Goal: Task Accomplishment & Management: Use online tool/utility

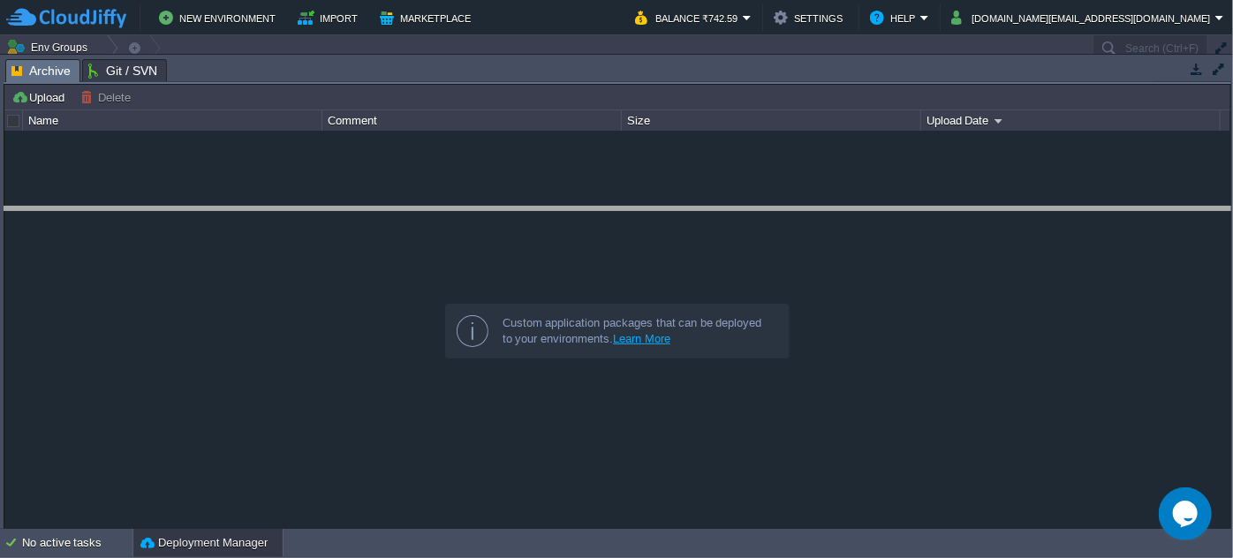
drag, startPoint x: 547, startPoint y: 64, endPoint x: 563, endPoint y: 212, distance: 149.2
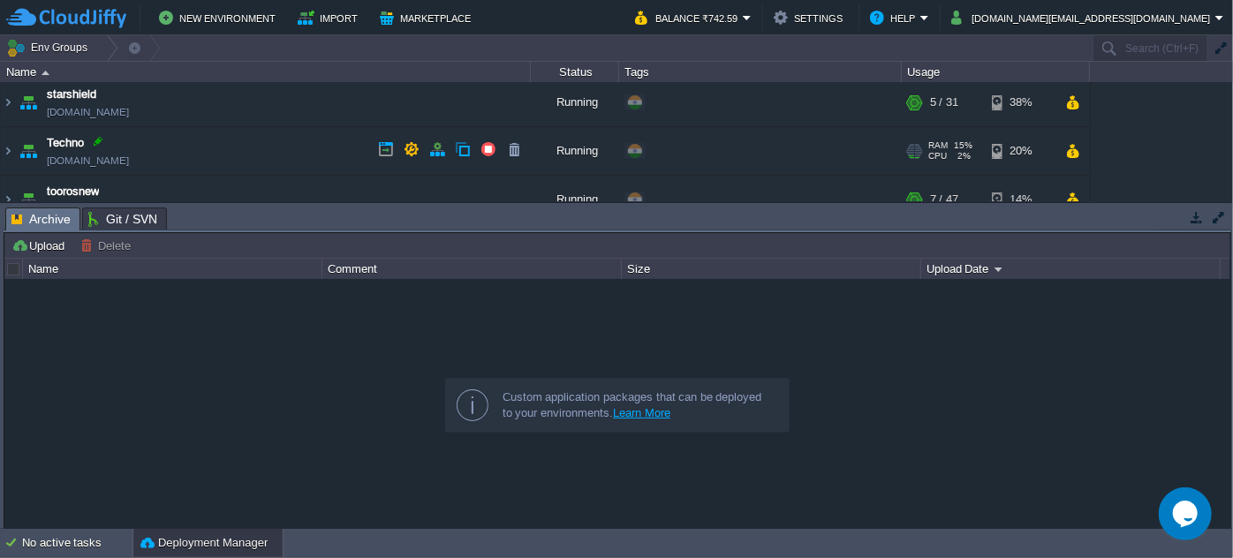
scroll to position [321, 0]
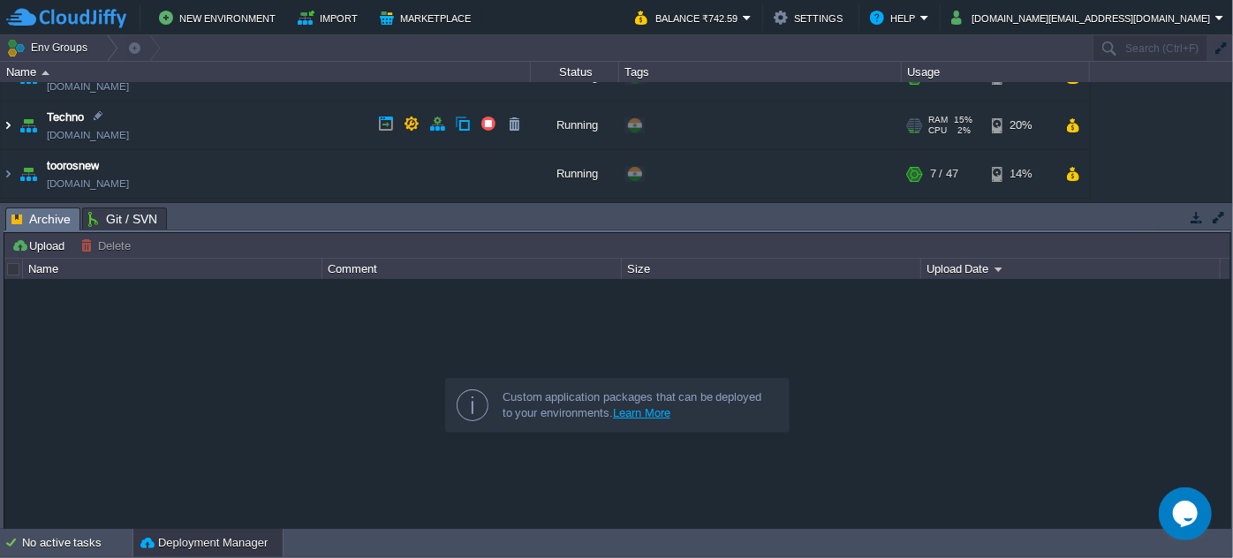
click at [12, 123] on img at bounding box center [8, 126] width 14 height 48
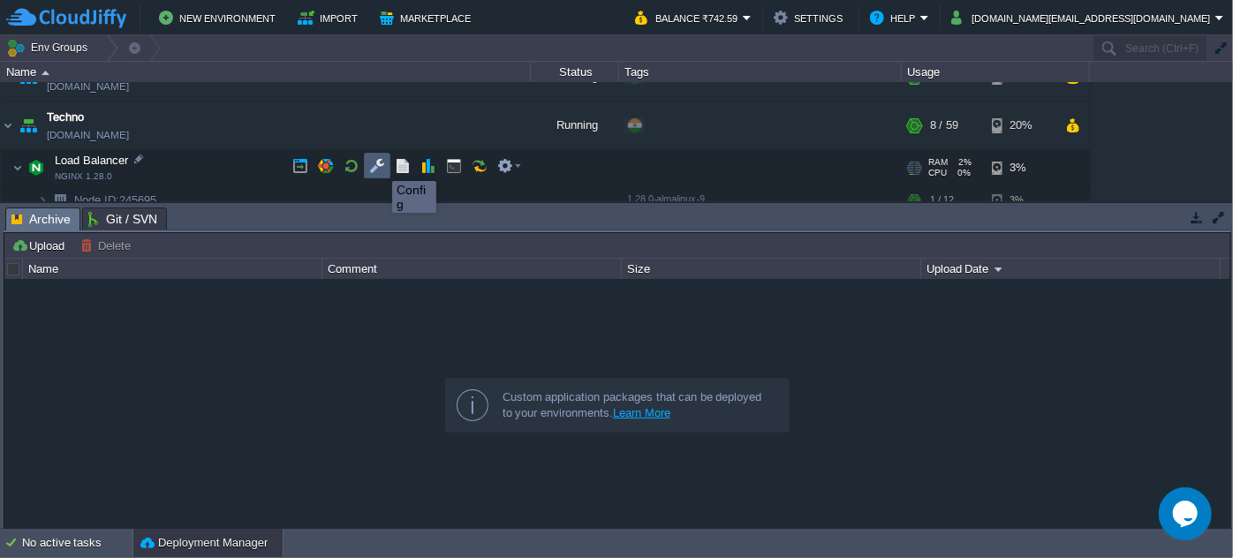
click at [379, 165] on button "button" at bounding box center [377, 166] width 16 height 16
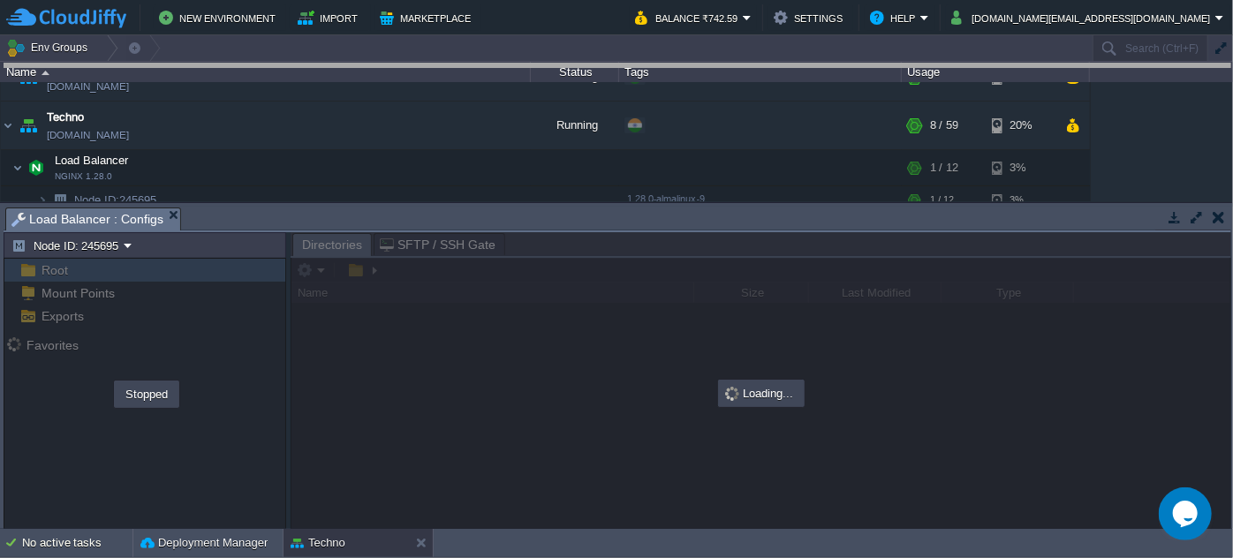
drag, startPoint x: 406, startPoint y: 213, endPoint x: 389, endPoint y: 55, distance: 159.1
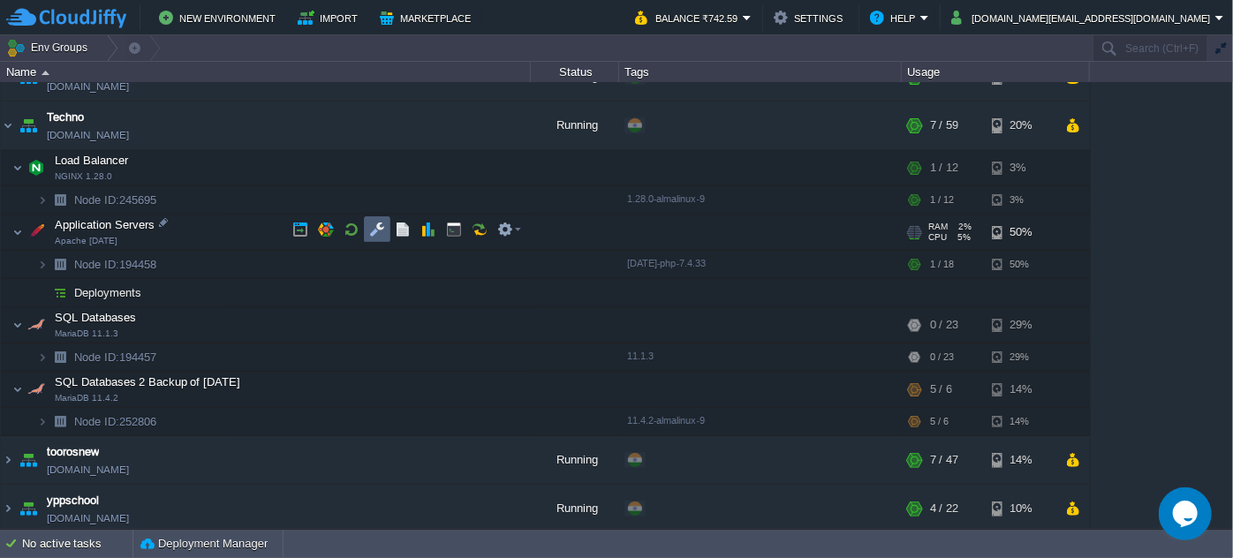
click at [372, 237] on button "button" at bounding box center [377, 230] width 16 height 16
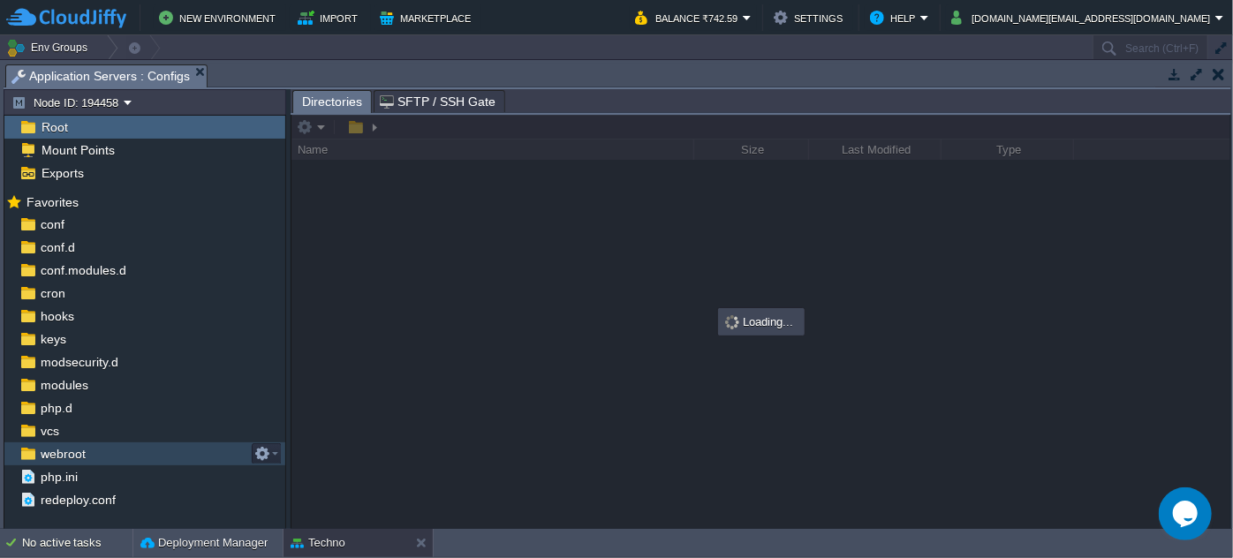
click at [82, 450] on span "webroot" at bounding box center [62, 454] width 51 height 16
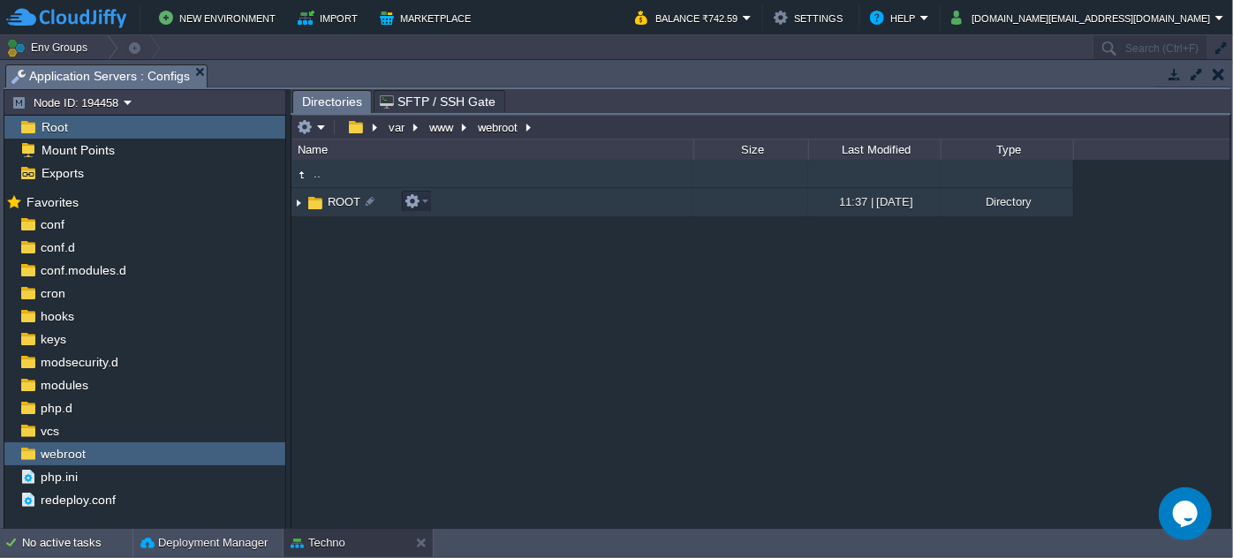
click at [301, 195] on img at bounding box center [298, 202] width 14 height 27
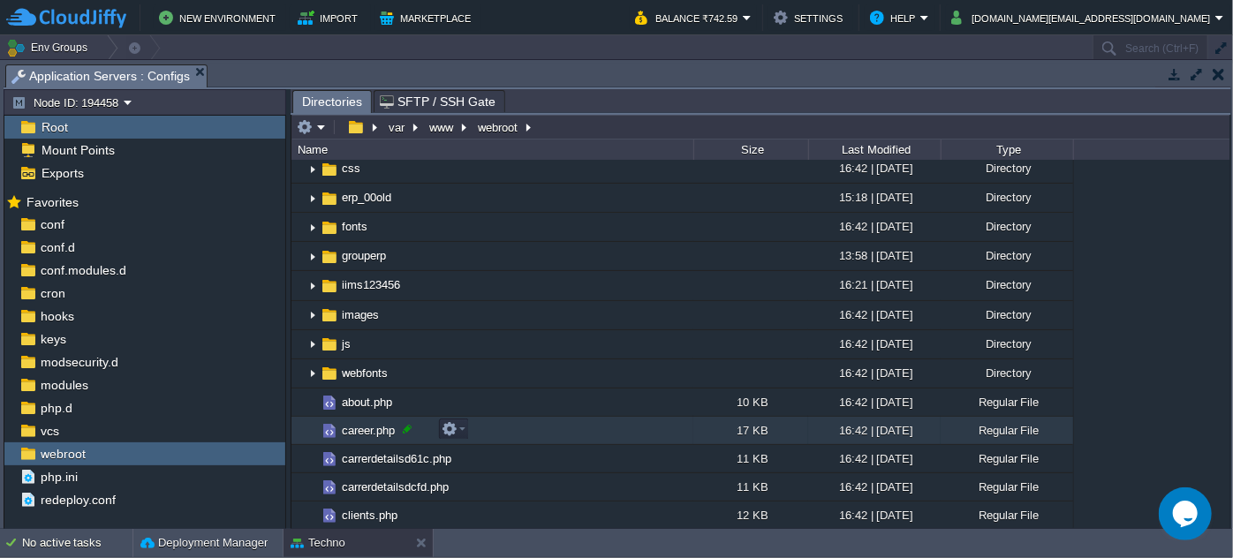
scroll to position [79, 0]
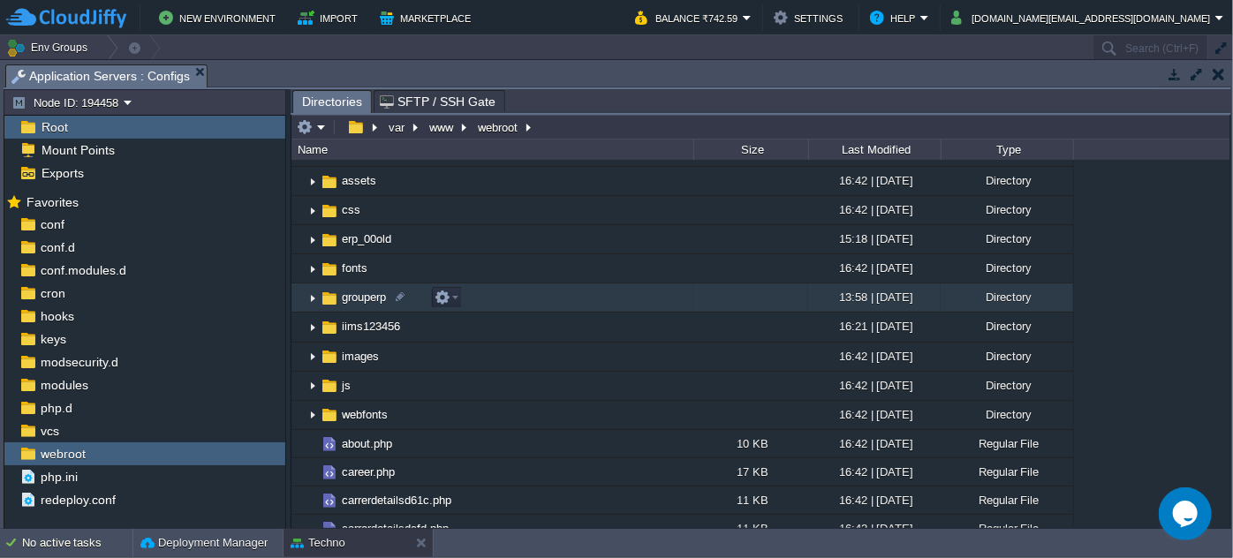
click at [320, 299] on img at bounding box center [329, 298] width 19 height 19
click at [311, 295] on img at bounding box center [313, 297] width 14 height 27
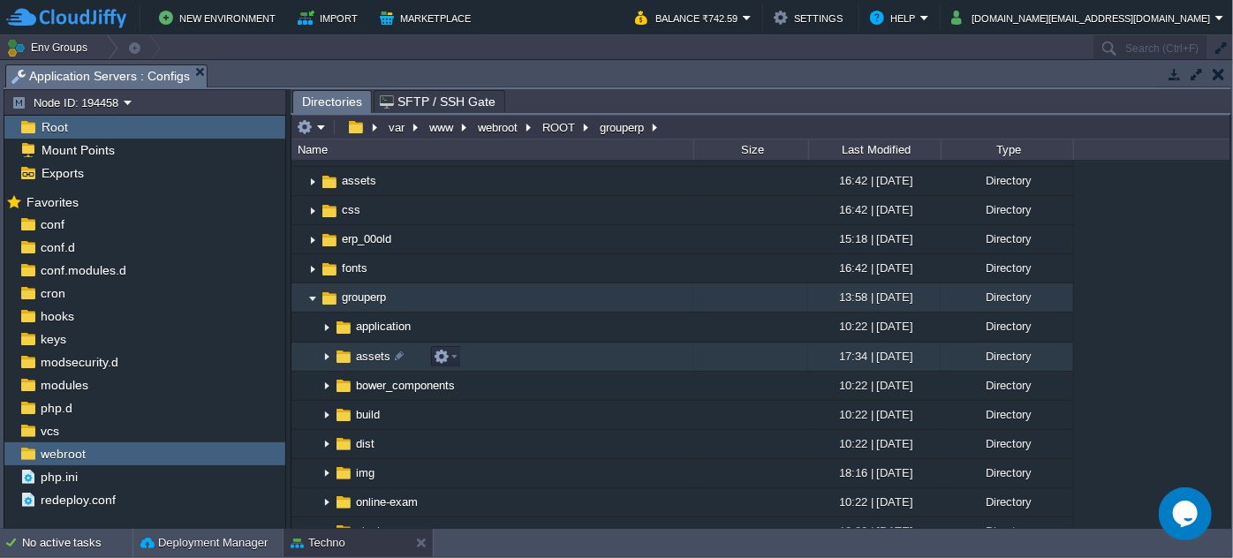
scroll to position [160, 0]
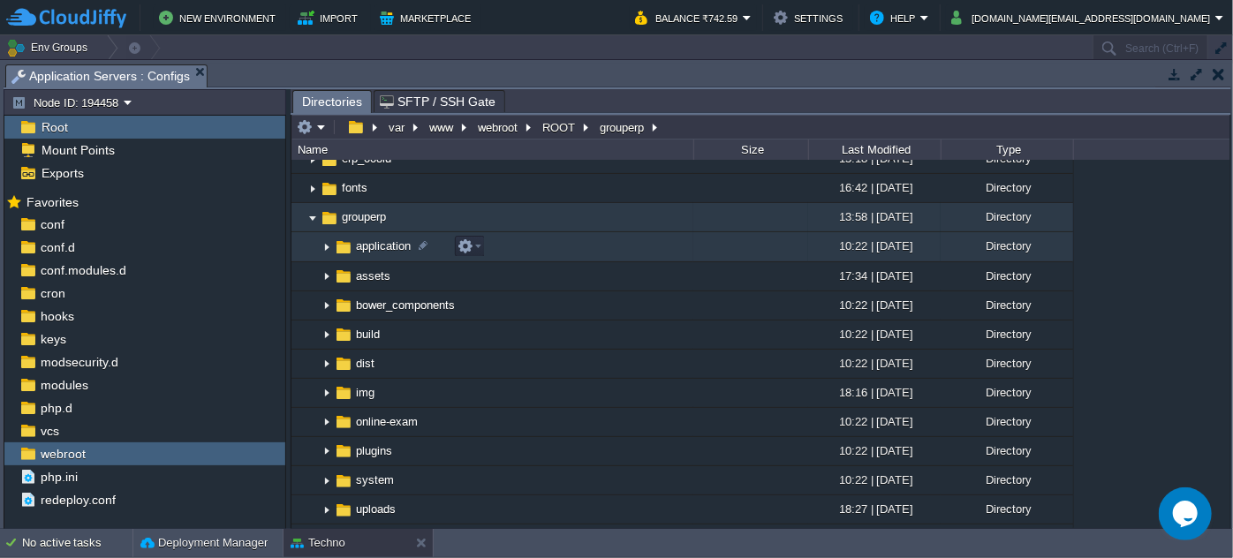
click at [329, 244] on img at bounding box center [327, 247] width 14 height 27
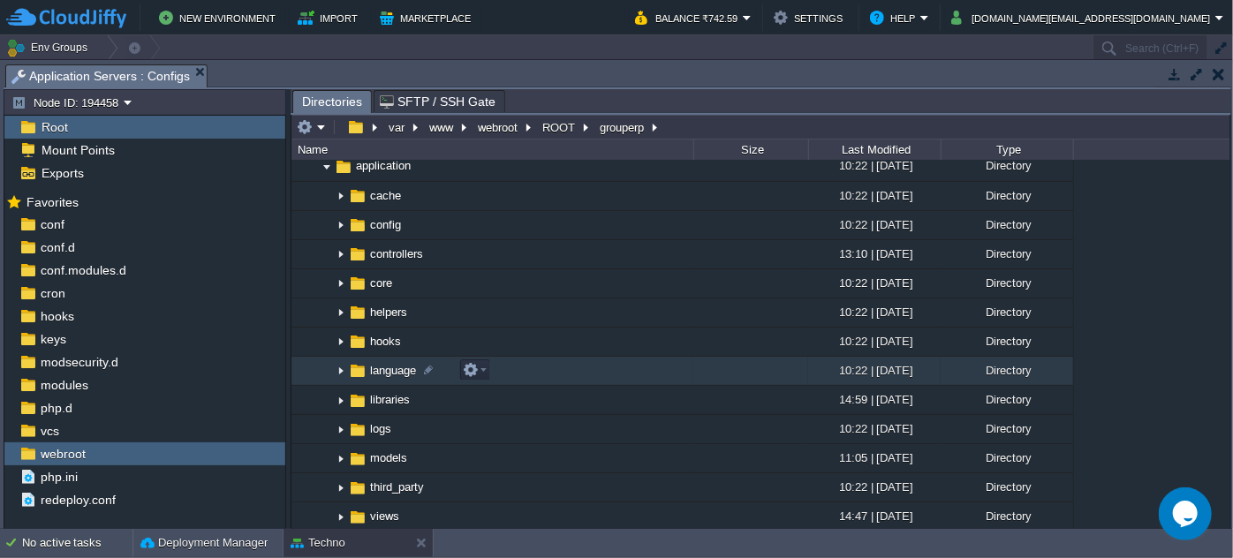
scroll to position [321, 0]
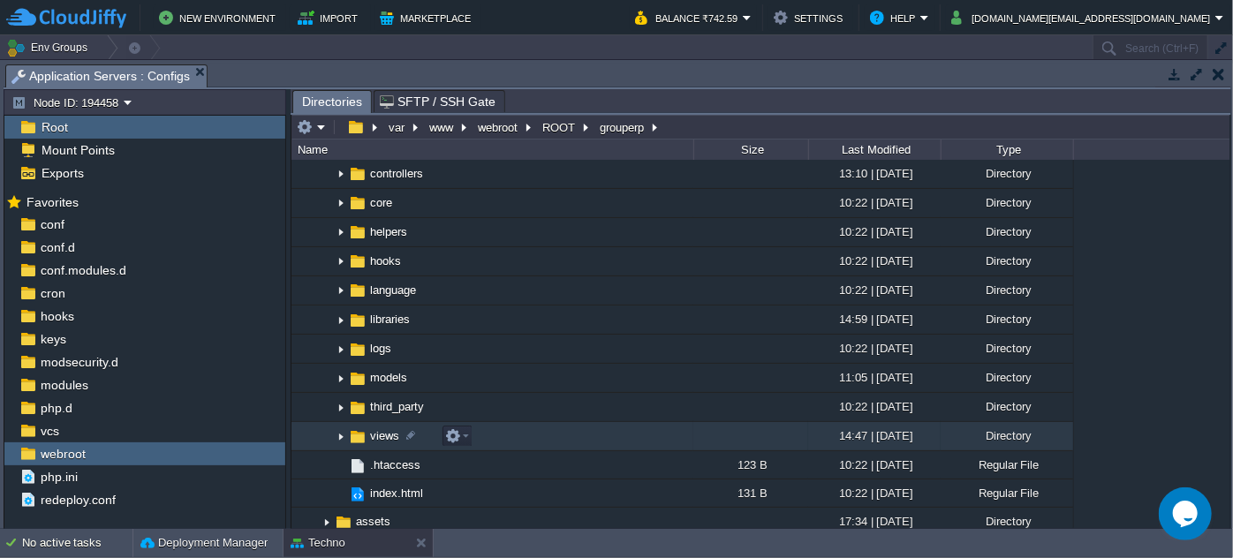
click at [339, 435] on img at bounding box center [341, 436] width 14 height 27
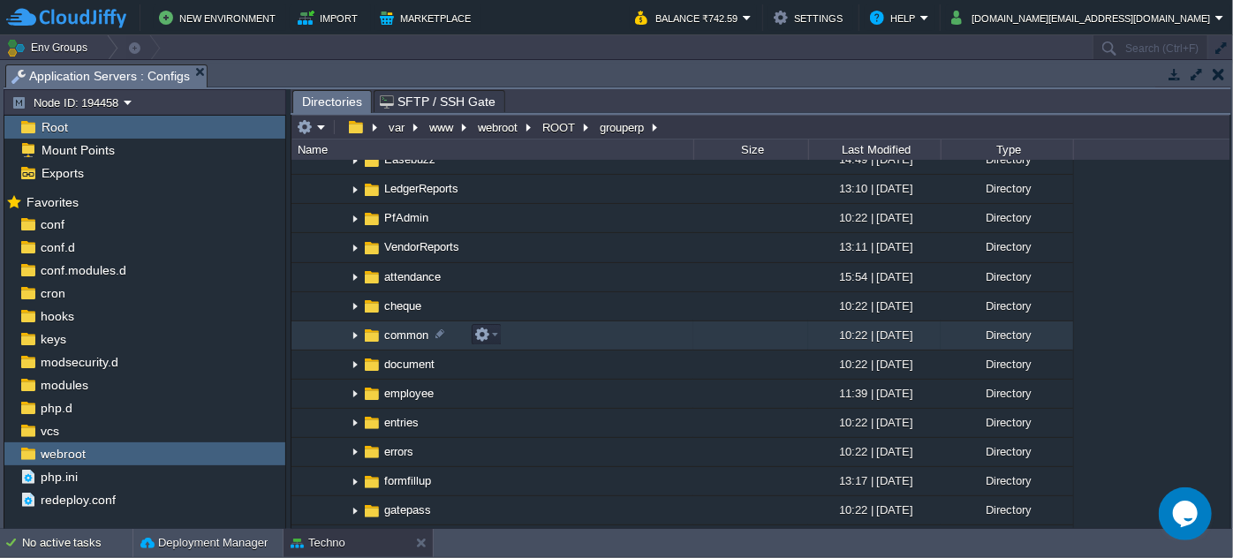
scroll to position [642, 0]
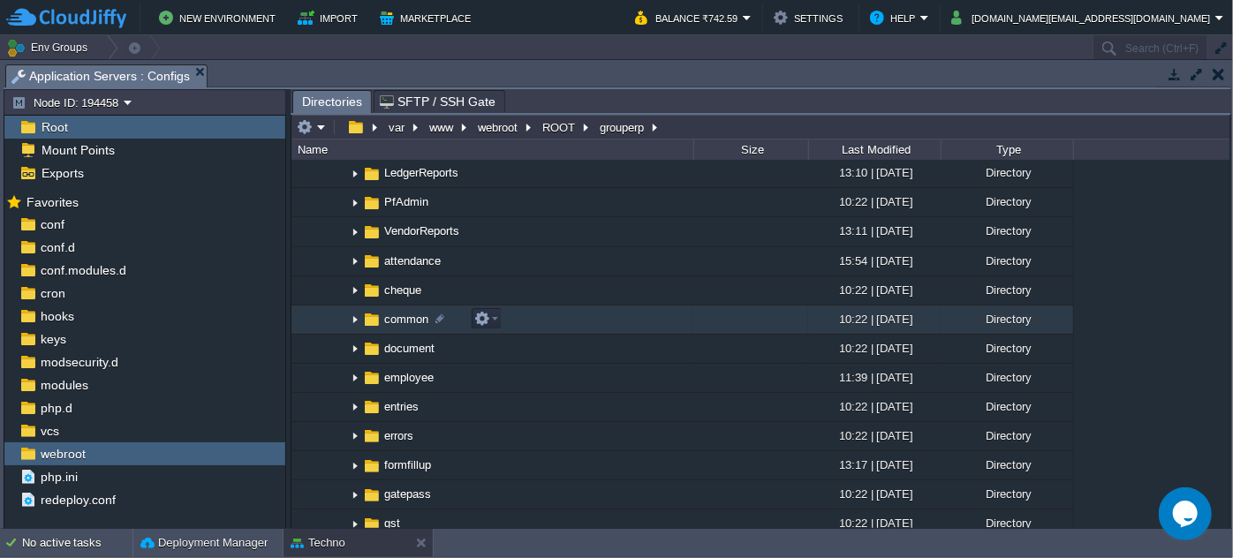
click at [359, 317] on img at bounding box center [355, 319] width 14 height 27
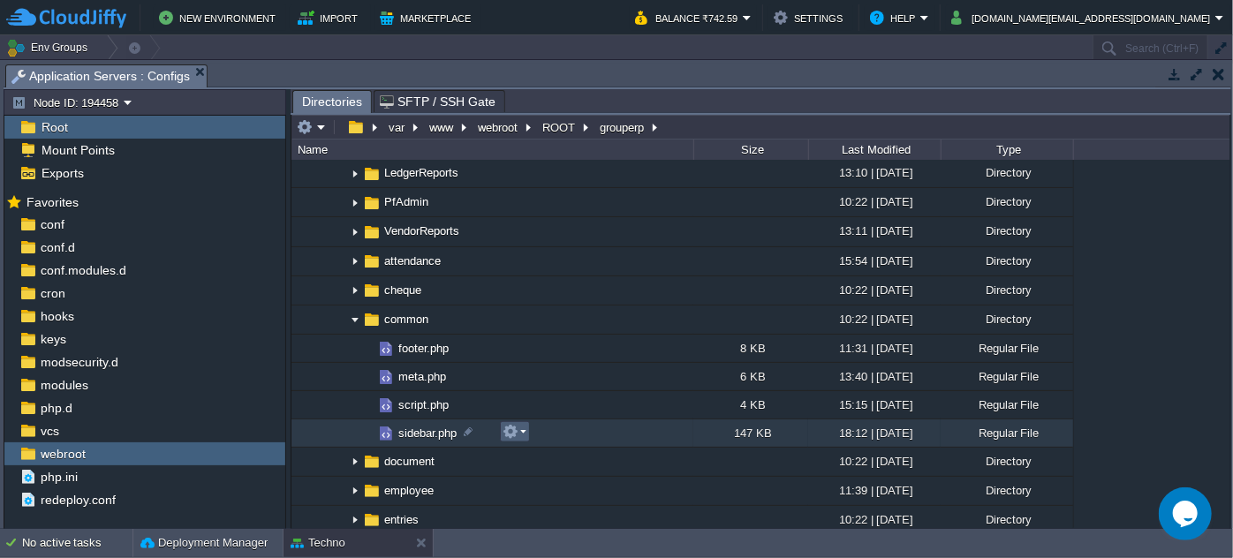
click at [521, 428] on em at bounding box center [515, 432] width 24 height 16
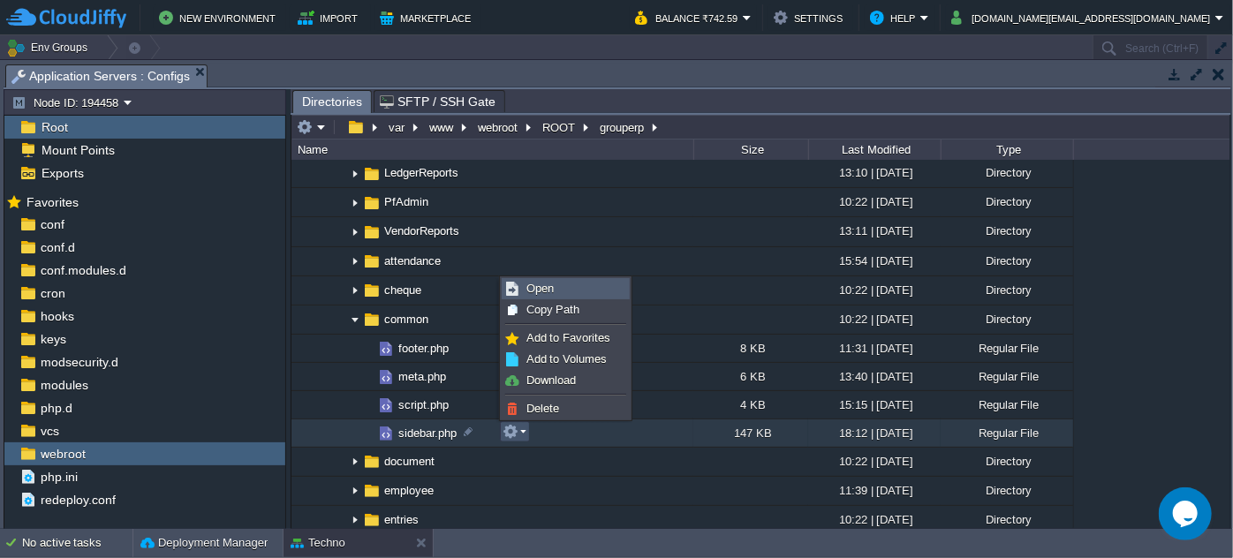
click at [570, 285] on link "Open" at bounding box center [566, 288] width 126 height 19
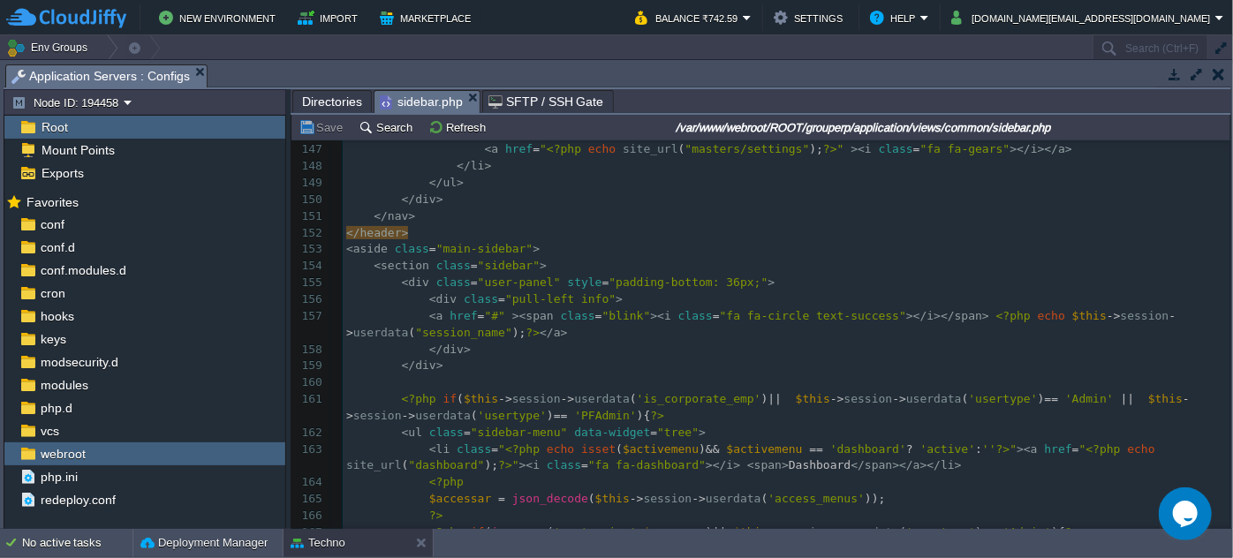
scroll to position [2970, 0]
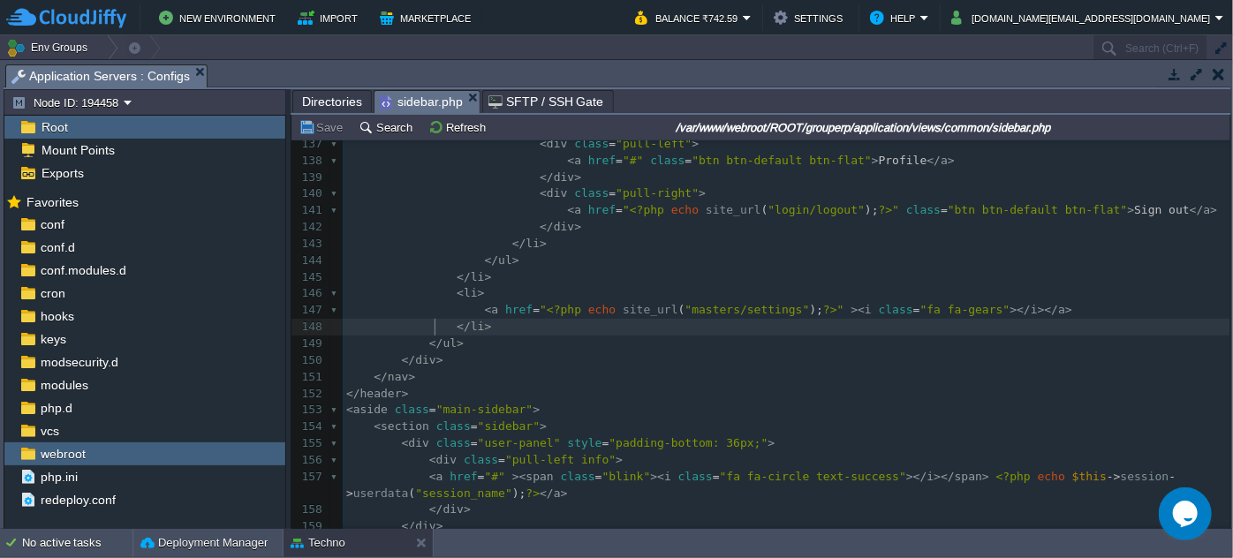
click at [435, 321] on div "1917 < header class = "main-header" > 127 < ul class = "dropdown-menu" > 128 < …" at bounding box center [787, 336] width 888 height 766
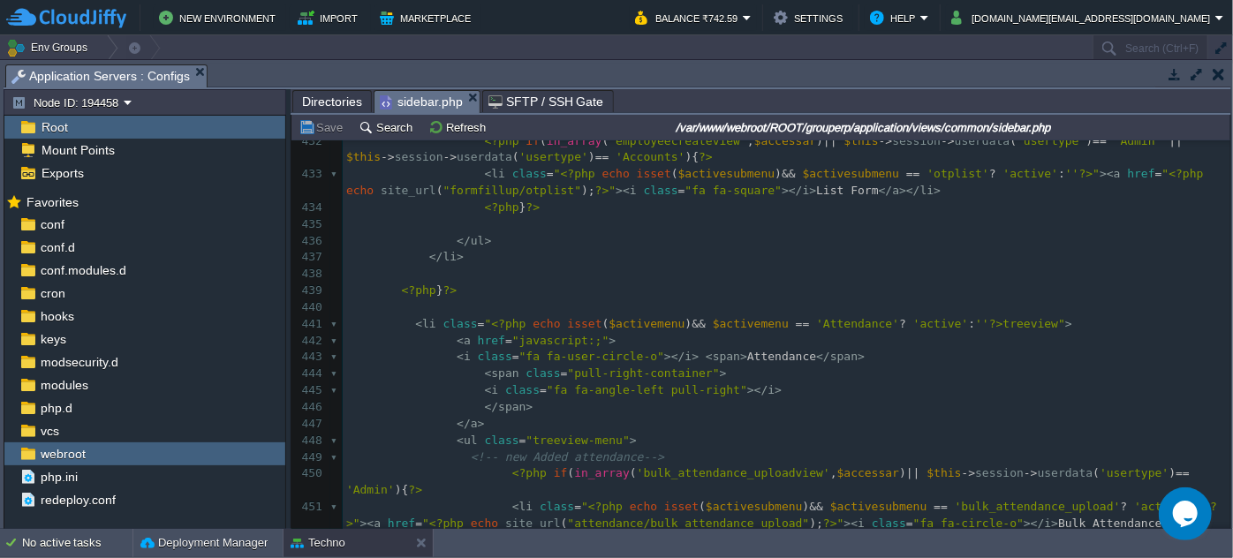
click at [587, 283] on pre "<?php } ?>" at bounding box center [787, 291] width 888 height 17
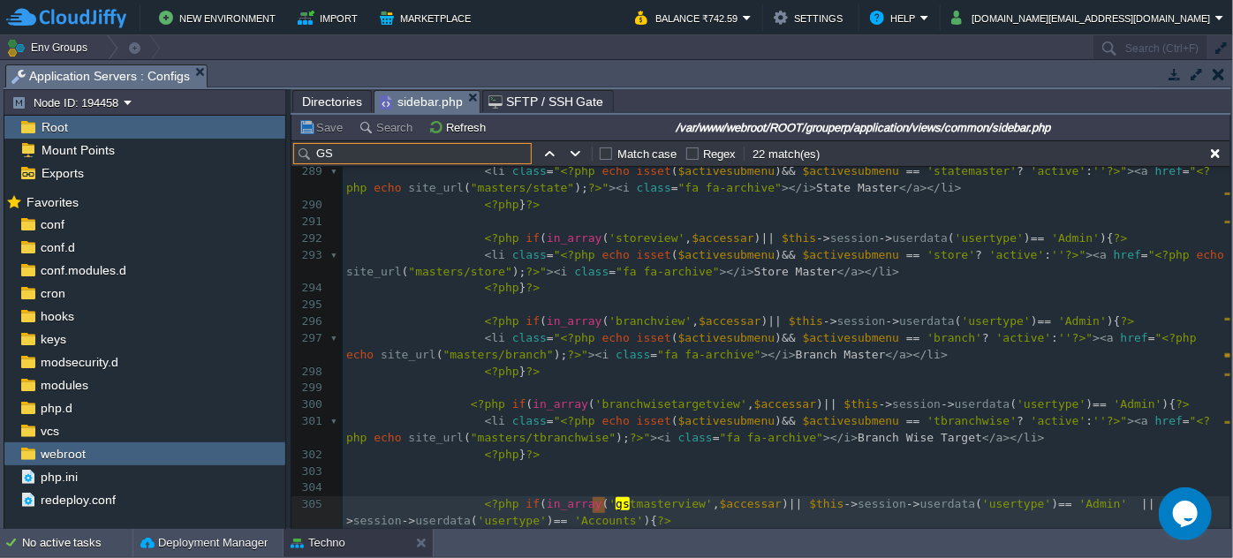
type input "G"
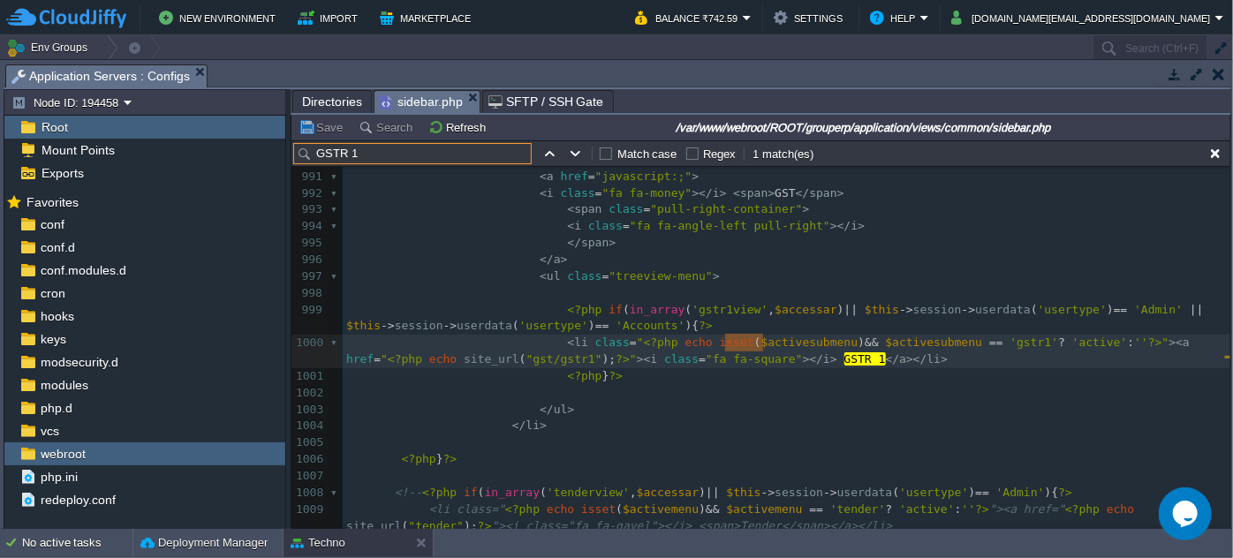
type input "GSTR 1"
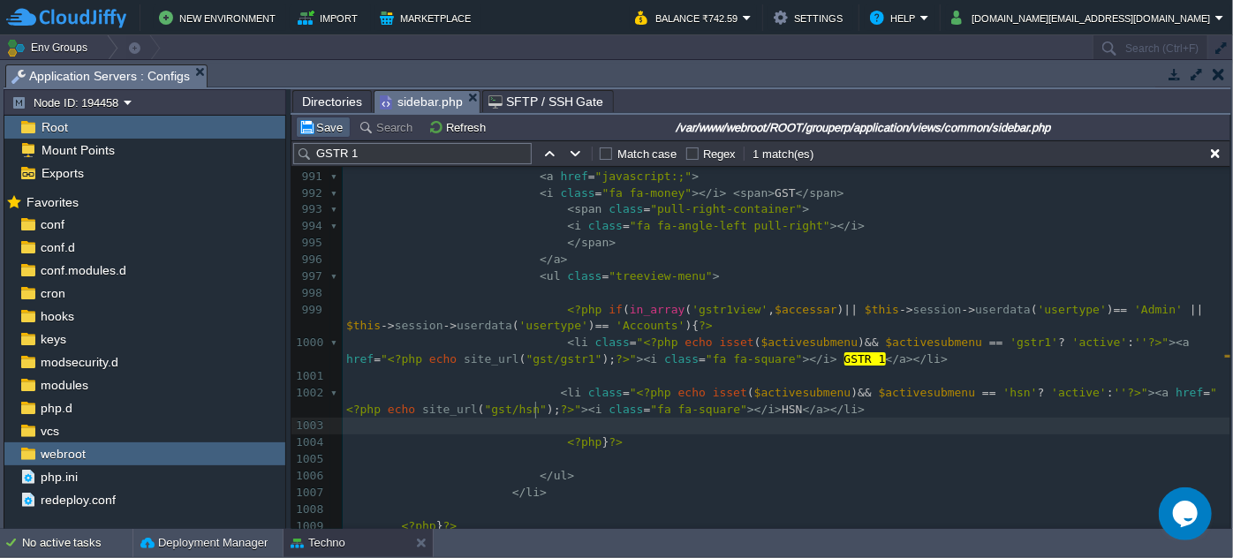
click at [328, 130] on button "Save" at bounding box center [323, 127] width 49 height 16
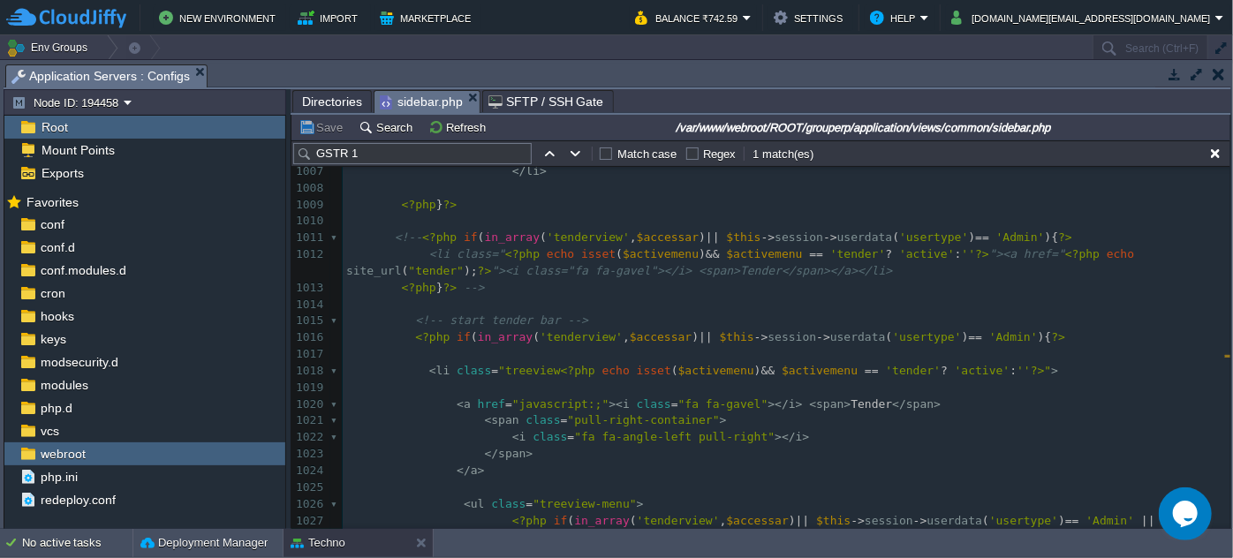
scroll to position [19507, 0]
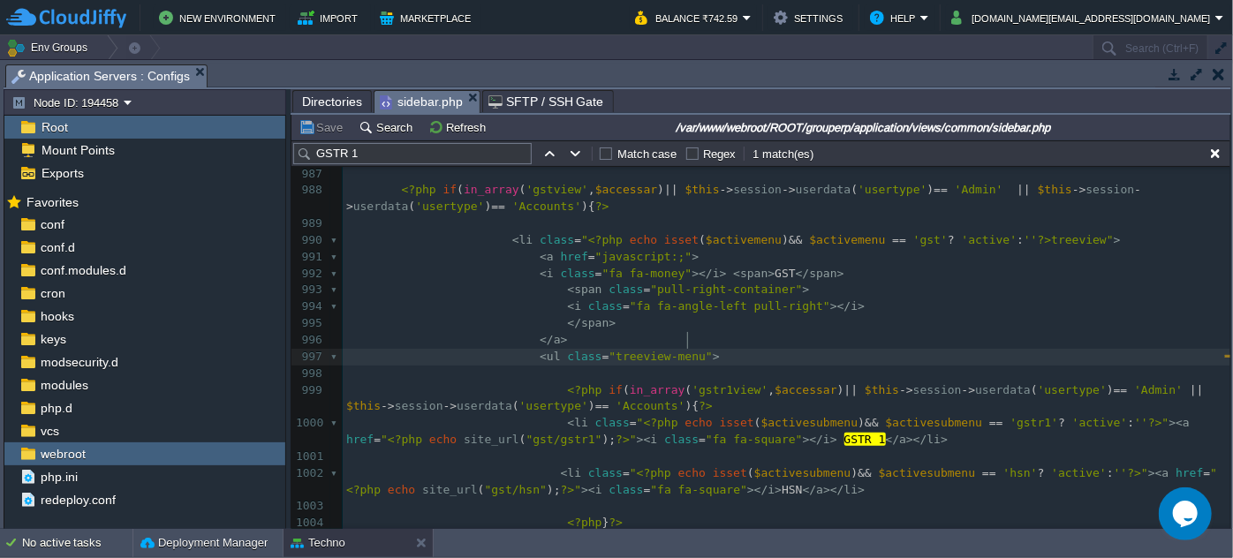
click at [964, 349] on pre "< ul class = "treeview-menu" >" at bounding box center [787, 357] width 888 height 17
click at [322, 98] on span "Directories" at bounding box center [332, 101] width 60 height 21
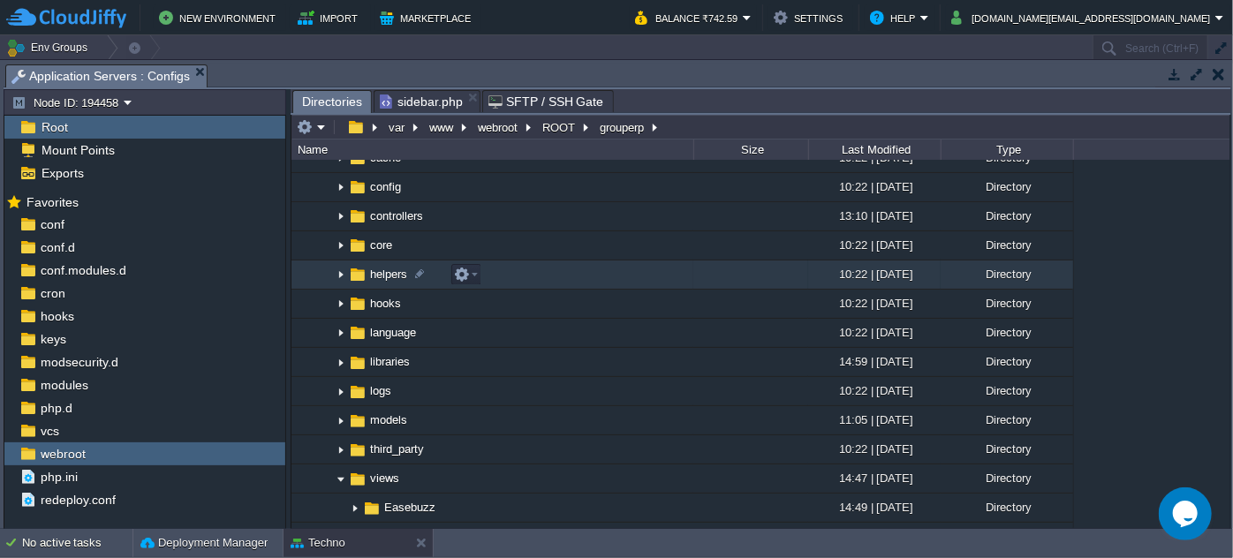
scroll to position [240, 0]
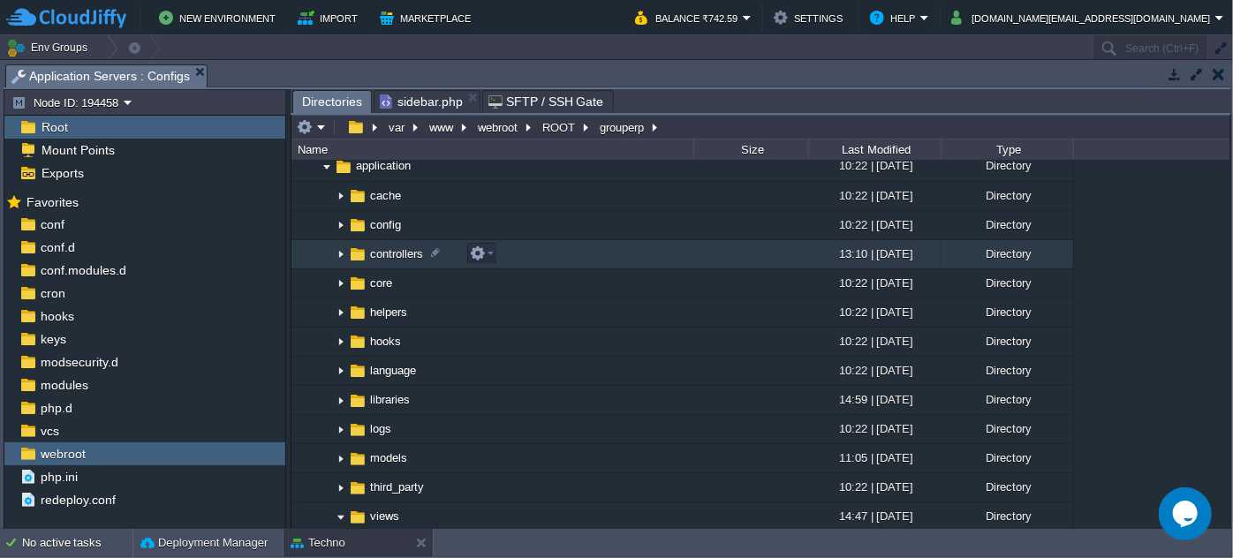
click at [338, 253] on img at bounding box center [341, 254] width 14 height 27
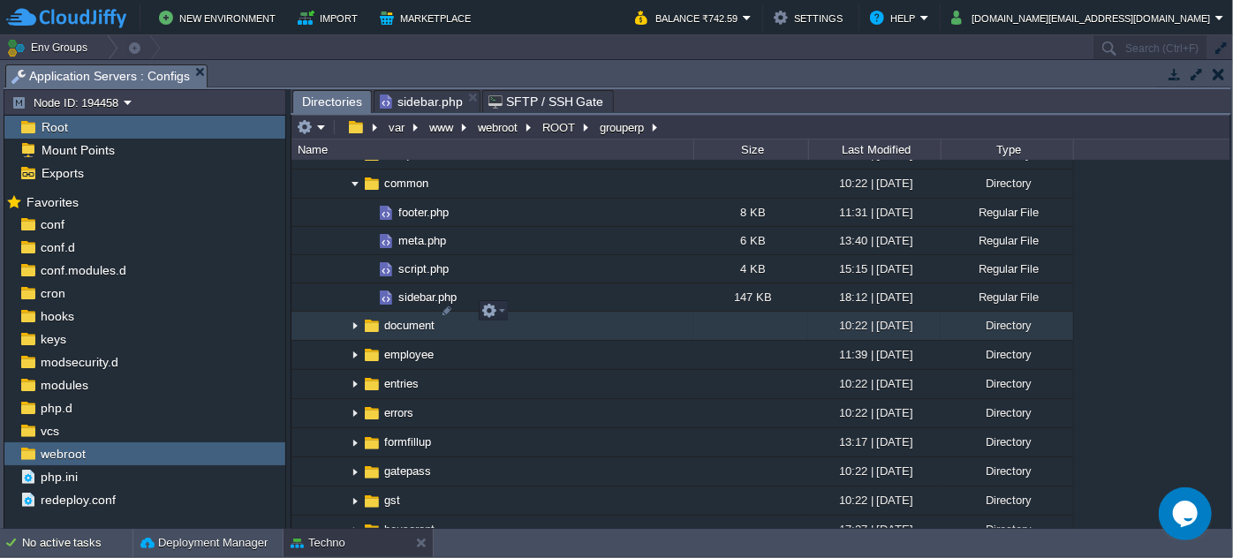
scroll to position [2408, 0]
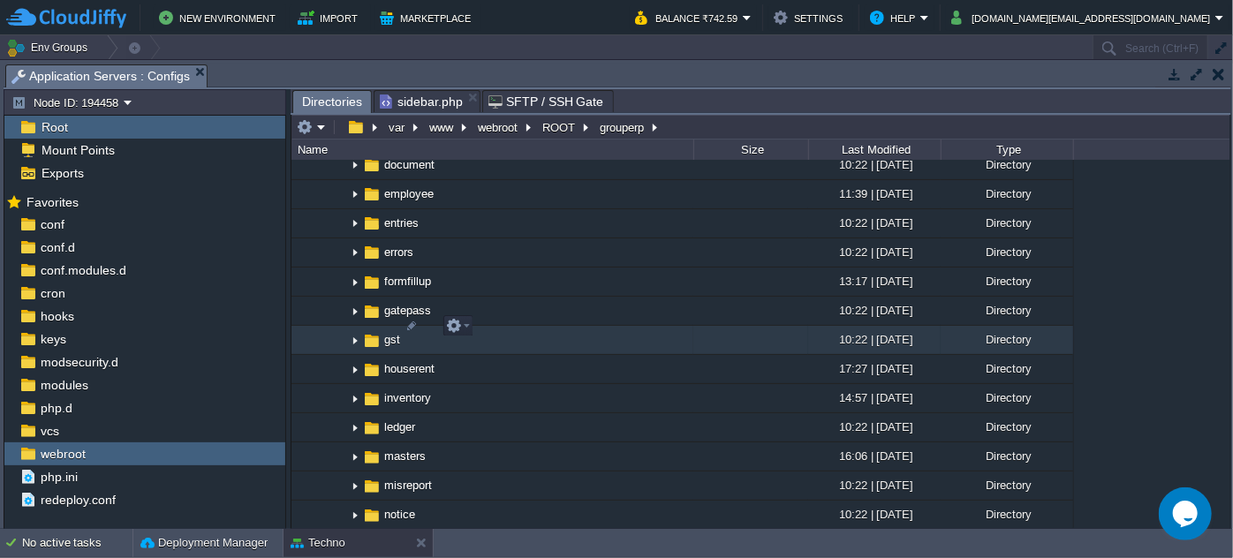
click at [355, 328] on img at bounding box center [355, 340] width 14 height 27
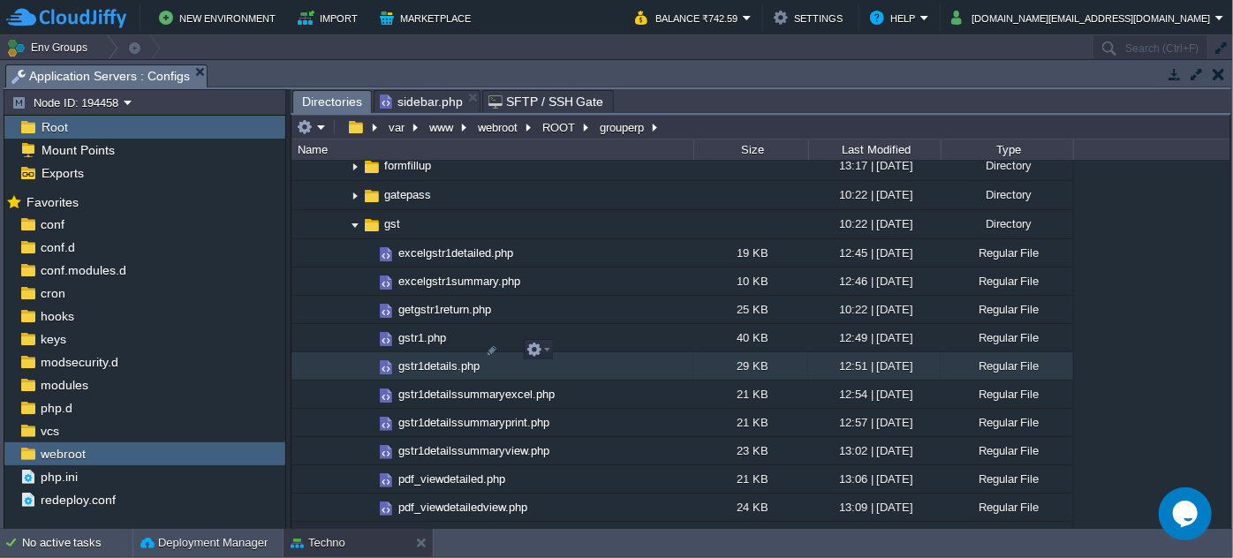
scroll to position [2489, 0]
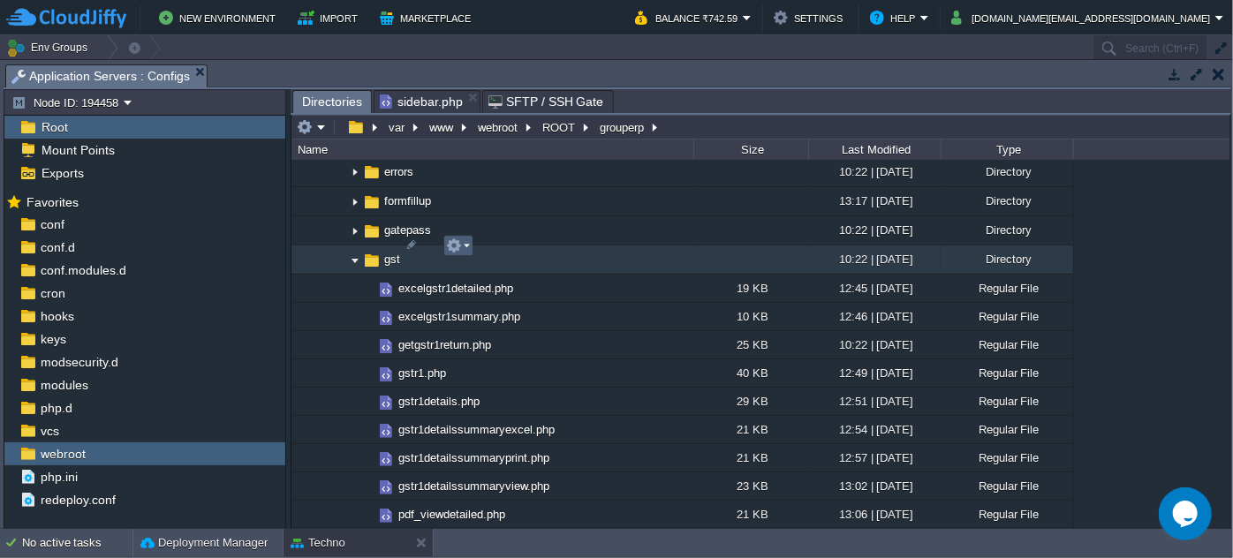
click at [468, 246] on em at bounding box center [458, 246] width 24 height 16
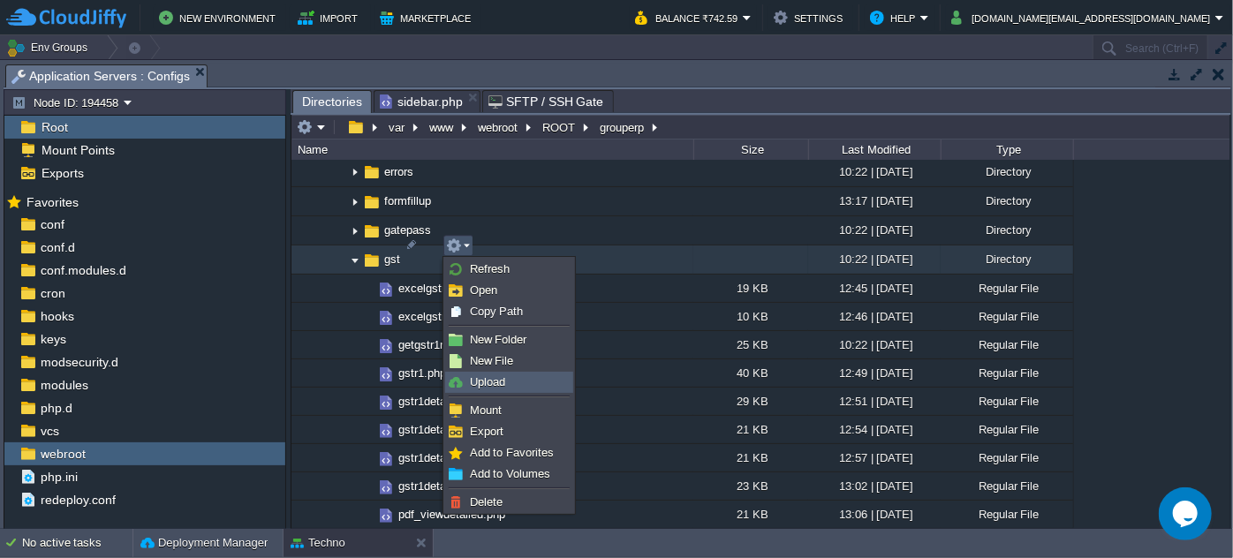
click at [493, 382] on span "Upload" at bounding box center [487, 381] width 35 height 13
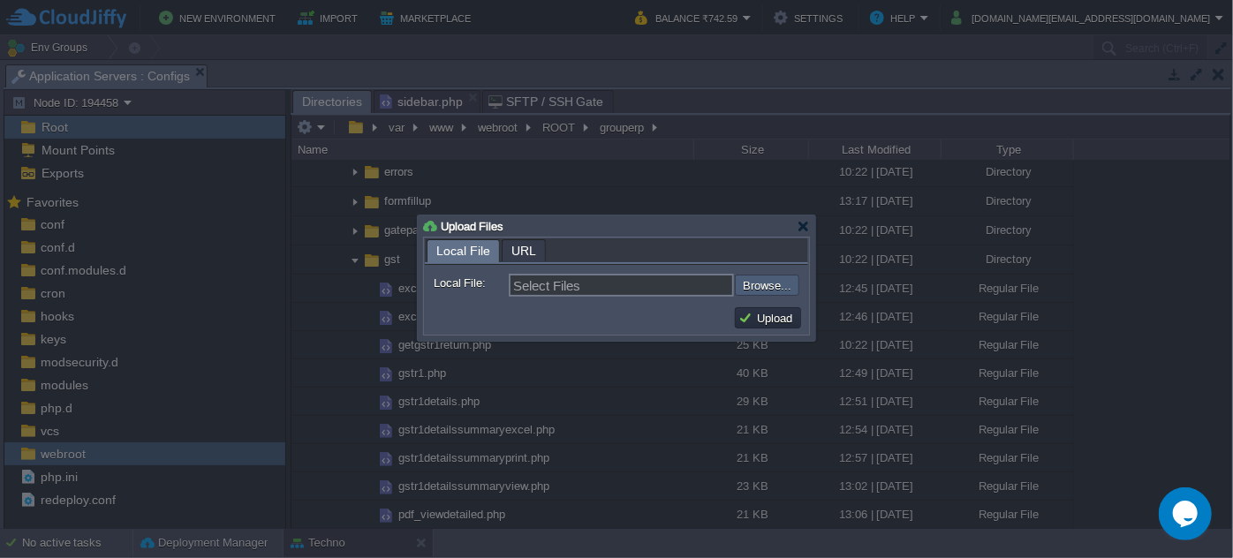
click at [779, 275] on input "file" at bounding box center [687, 285] width 223 height 20
type input "C:\fakepath\gstr1.php"
type input "gstr1.php, gstr1details.php, hsn.php, hsn_invoices.php"
click at [786, 321] on button "Upload" at bounding box center [767, 318] width 59 height 16
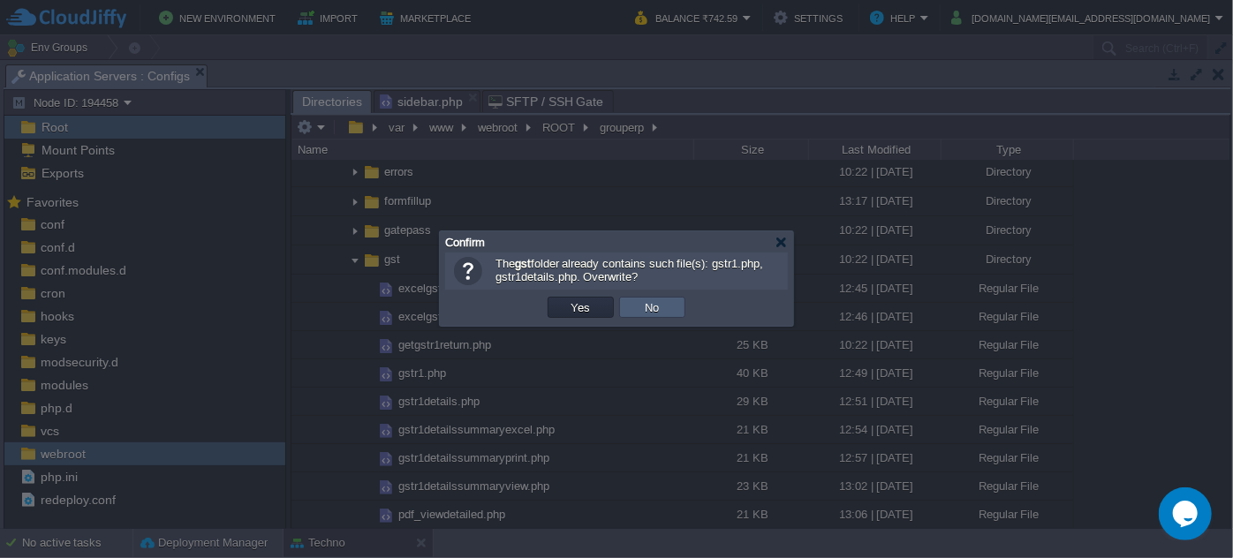
click at [664, 314] on td "No" at bounding box center [652, 307] width 66 height 21
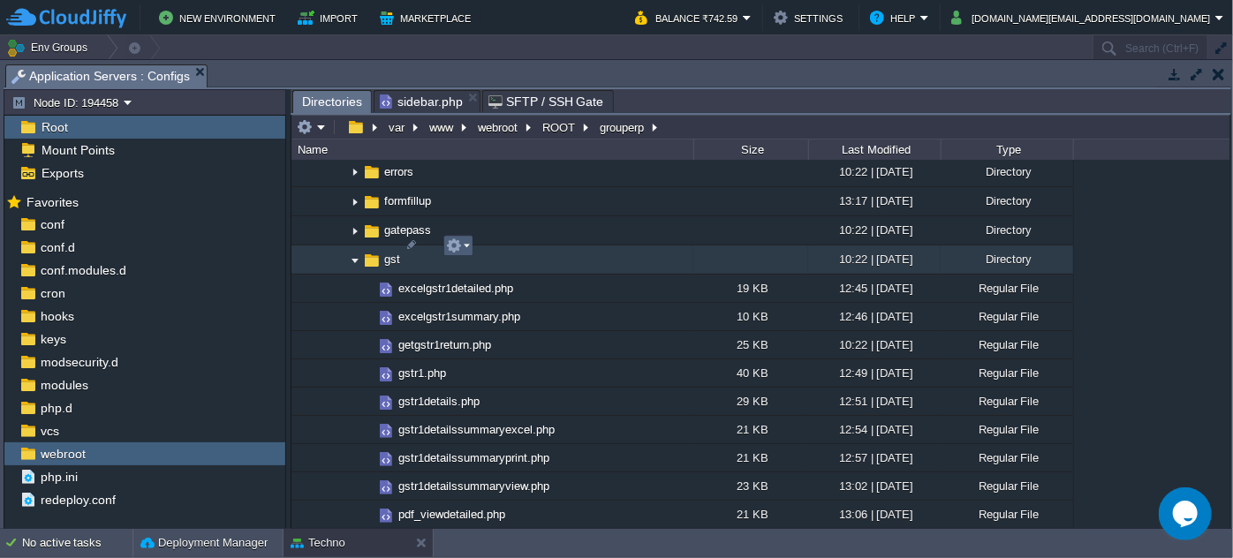
click at [468, 247] on em at bounding box center [458, 246] width 24 height 16
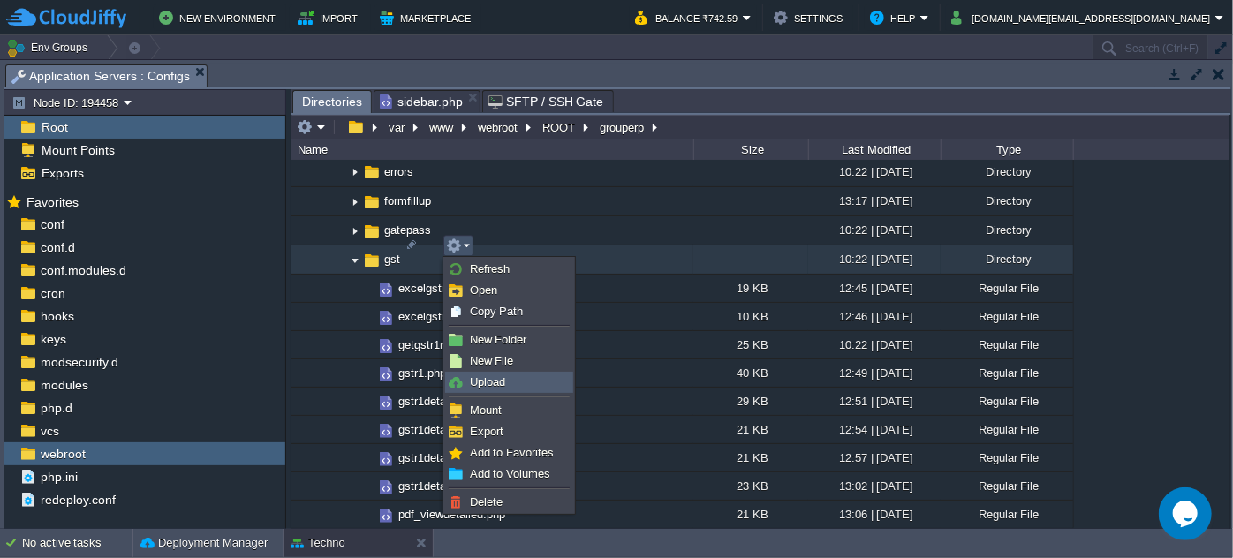
click at [487, 382] on span "Upload" at bounding box center [487, 381] width 35 height 13
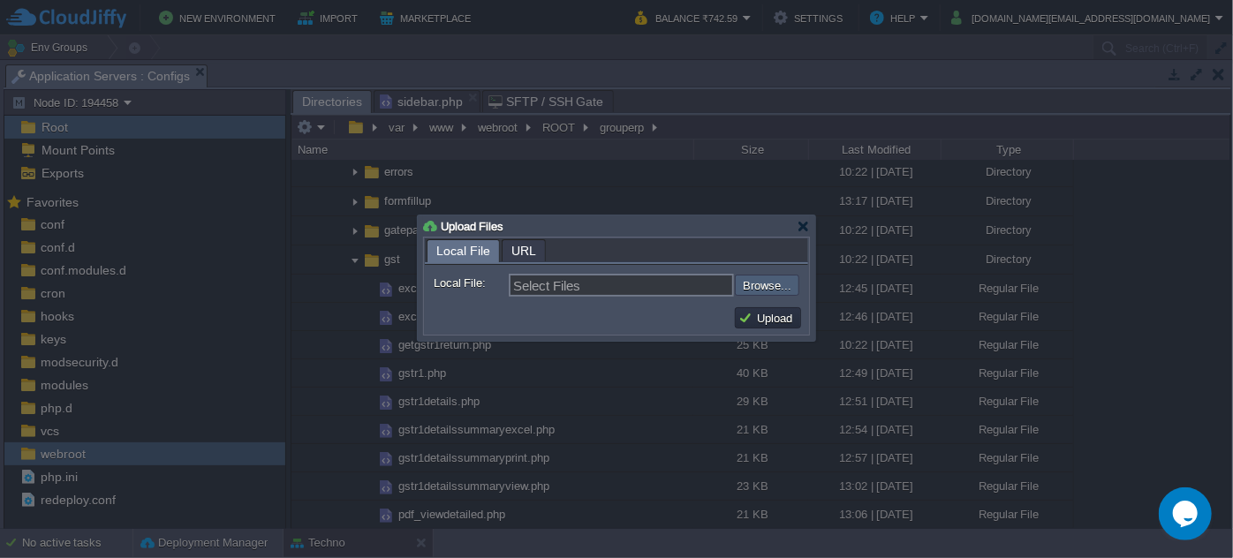
click at [753, 282] on input "file" at bounding box center [687, 285] width 223 height 20
type input "C:\fakepath\hsn.php"
type input "hsn.php, hsn_invoices.php"
click at [773, 318] on button "Upload" at bounding box center [767, 318] width 59 height 16
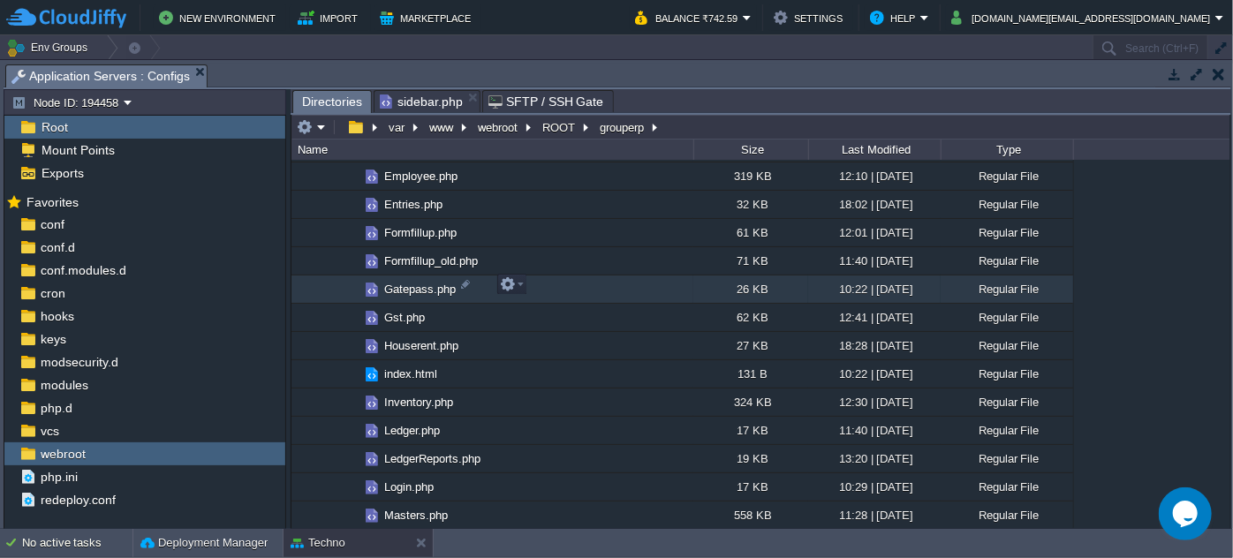
scroll to position [642, 0]
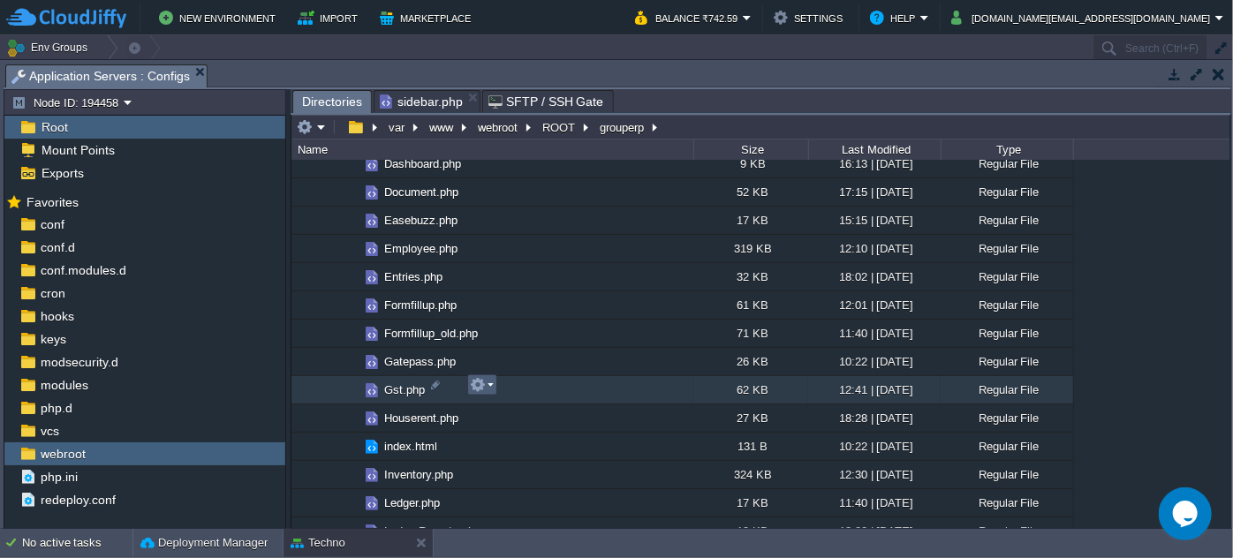
click at [493, 380] on td at bounding box center [482, 384] width 30 height 21
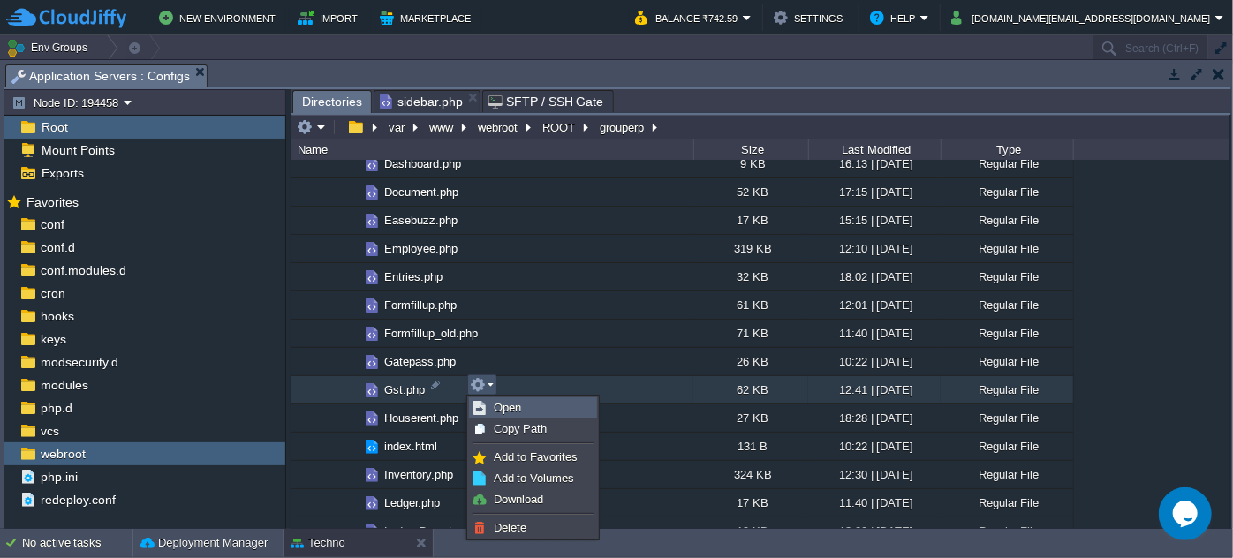
click at [502, 397] on li "Open" at bounding box center [533, 407] width 128 height 21
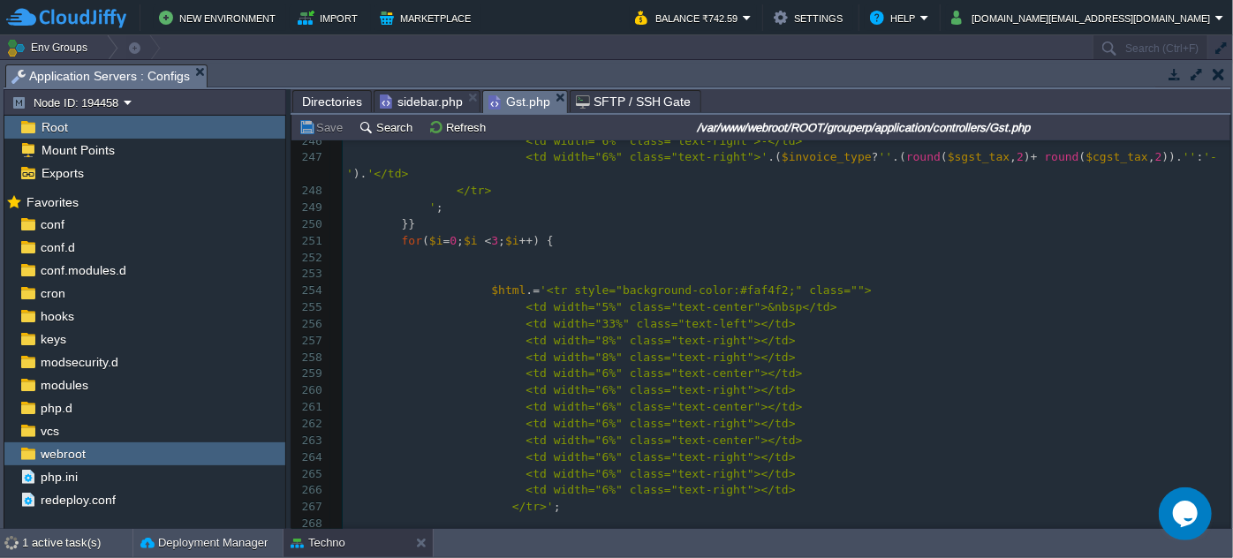
scroll to position [5155, 0]
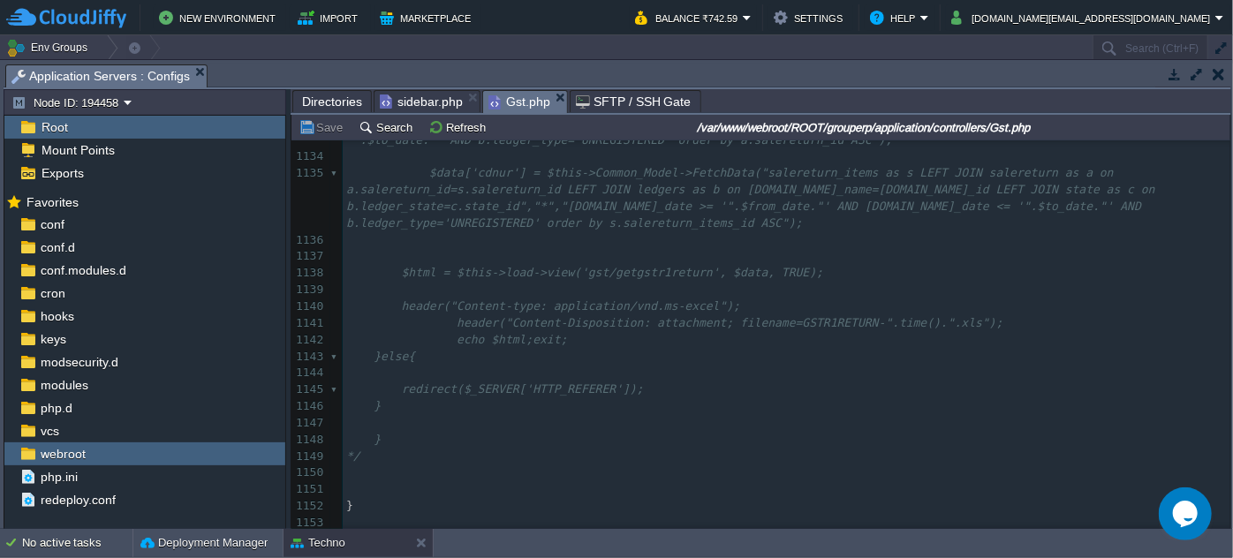
click at [394, 452] on pre "*/" at bounding box center [787, 457] width 888 height 17
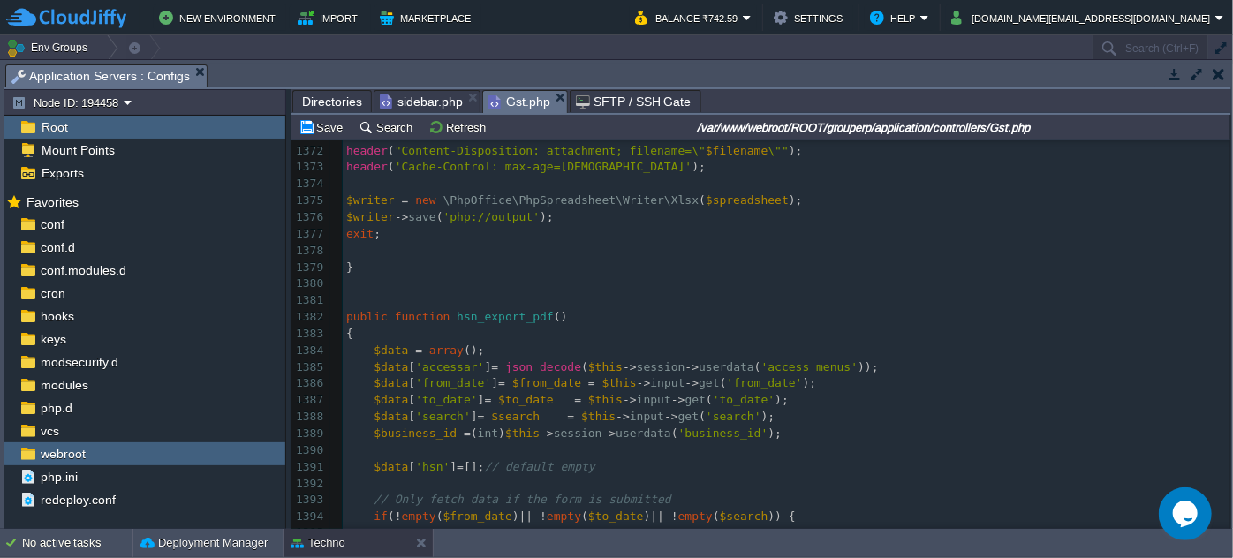
scroll to position [26018, 0]
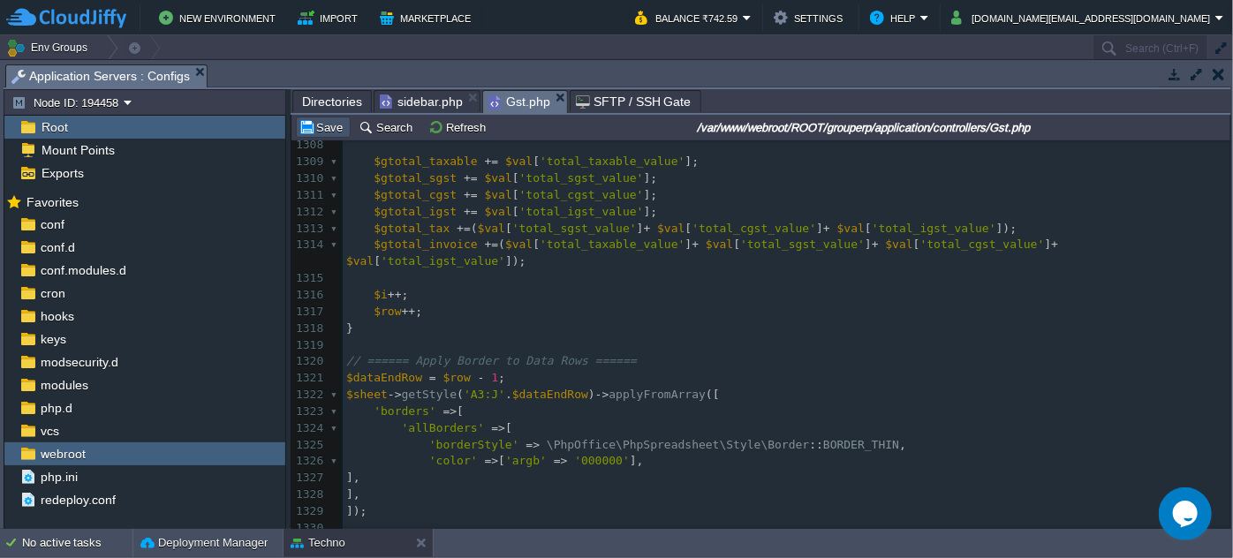
click at [319, 131] on button "Save" at bounding box center [323, 127] width 49 height 16
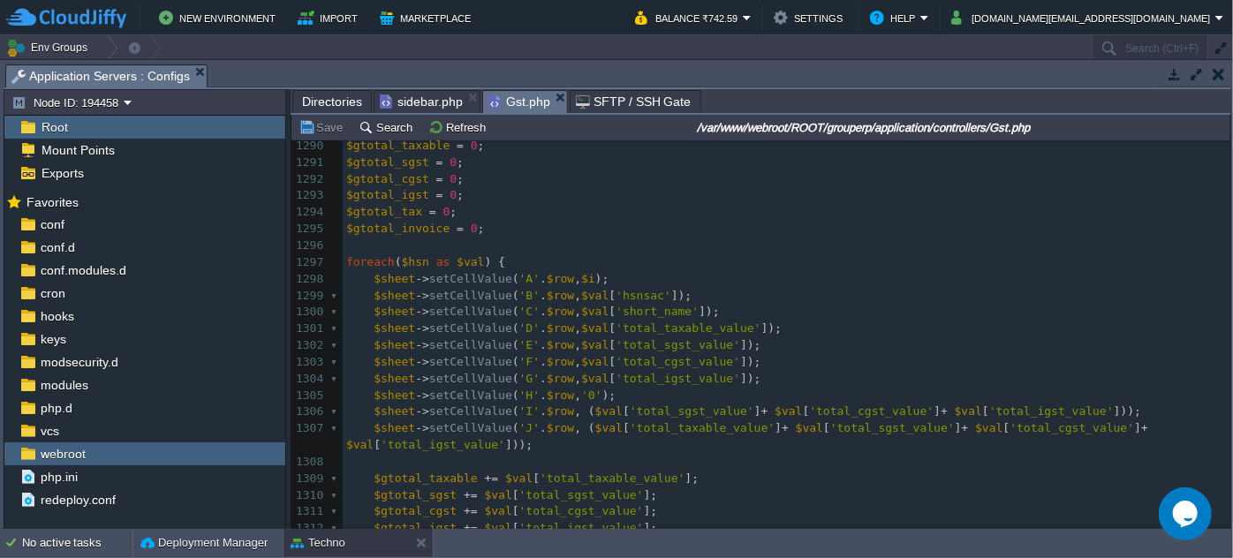
scroll to position [24652, 0]
